Goal: Check status: Check status

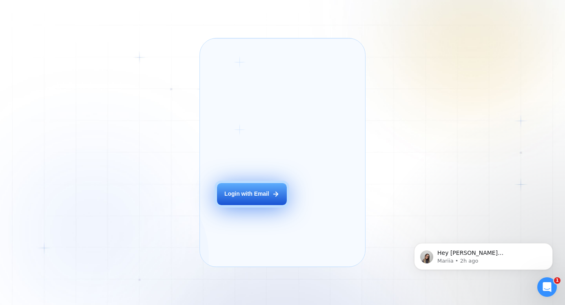
click at [239, 205] on button "Login with Email" at bounding box center [252, 194] width 70 height 22
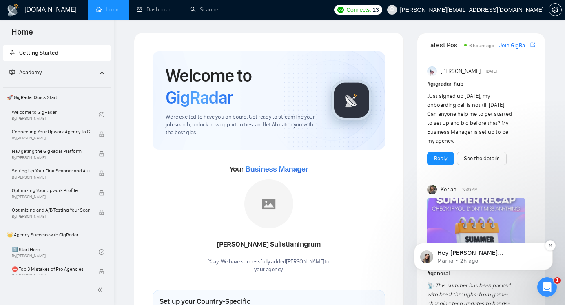
click at [475, 253] on p "Hey [PERSON_NAME][EMAIL_ADDRESS][DOMAIN_NAME], Looks like your Upwork agency Ko…" at bounding box center [489, 253] width 105 height 8
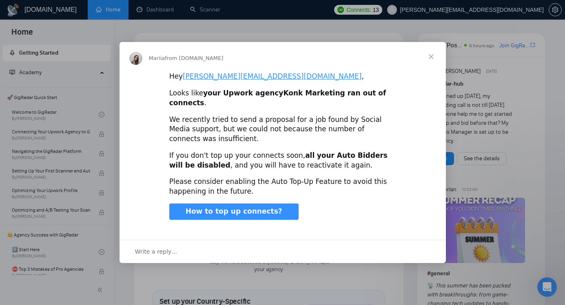
click at [433, 60] on span "Close" at bounding box center [431, 56] width 29 height 29
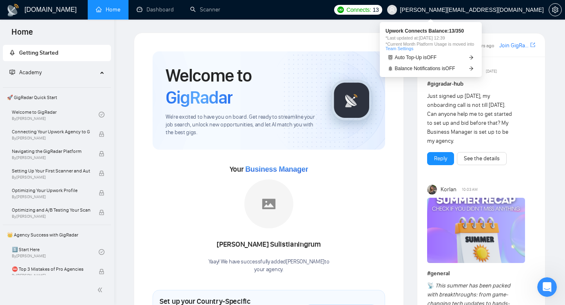
click at [371, 8] on span "Connects:" at bounding box center [358, 9] width 24 height 9
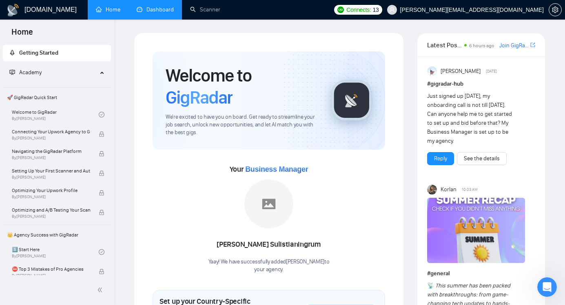
click at [157, 13] on link "Dashboard" at bounding box center [155, 9] width 37 height 7
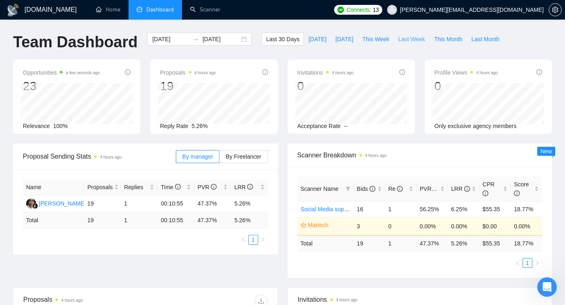
click at [418, 41] on span "Last Week" at bounding box center [411, 39] width 27 height 9
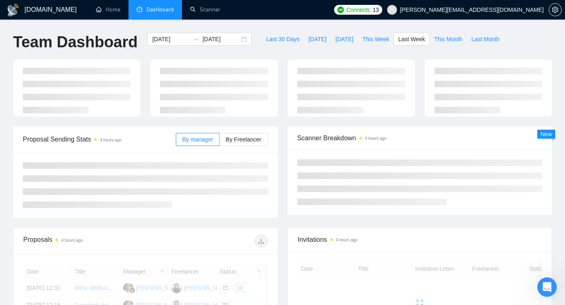
type input "2025-08-25"
type input "2025-08-31"
